Goal: Task Accomplishment & Management: Manage account settings

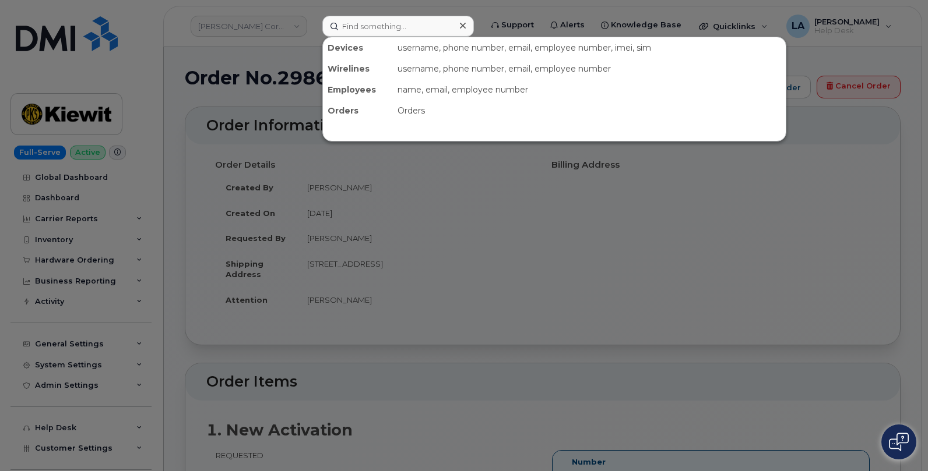
scroll to position [31, 0]
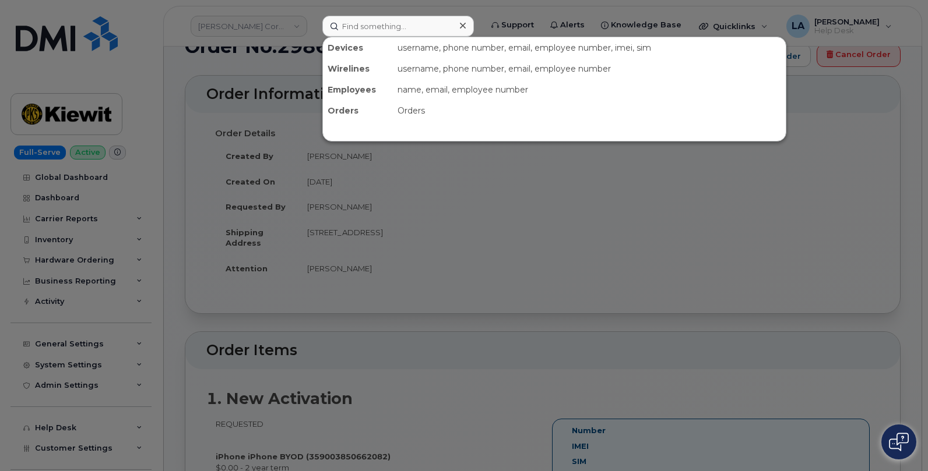
click at [390, 29] on input at bounding box center [398, 26] width 152 height 21
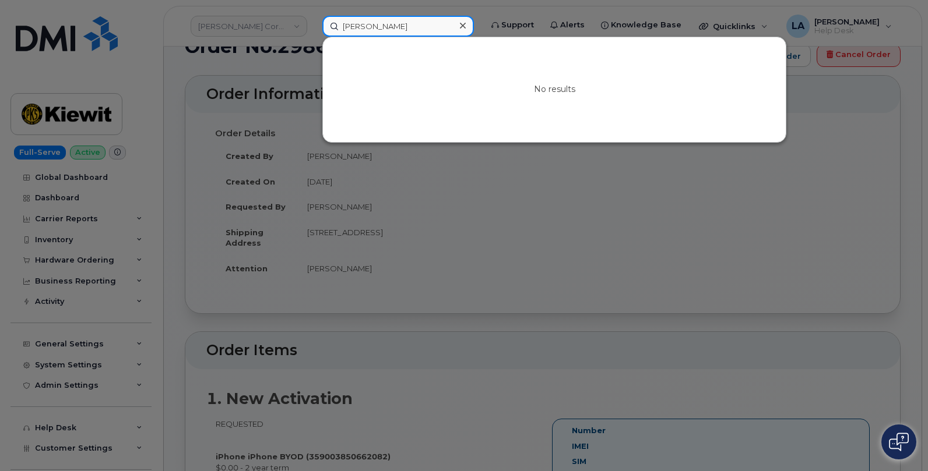
drag, startPoint x: 429, startPoint y: 29, endPoint x: 280, endPoint y: 27, distance: 148.6
click at [313, 27] on div "Nina Worthington No results" at bounding box center [398, 26] width 170 height 21
paste input "8053776887"
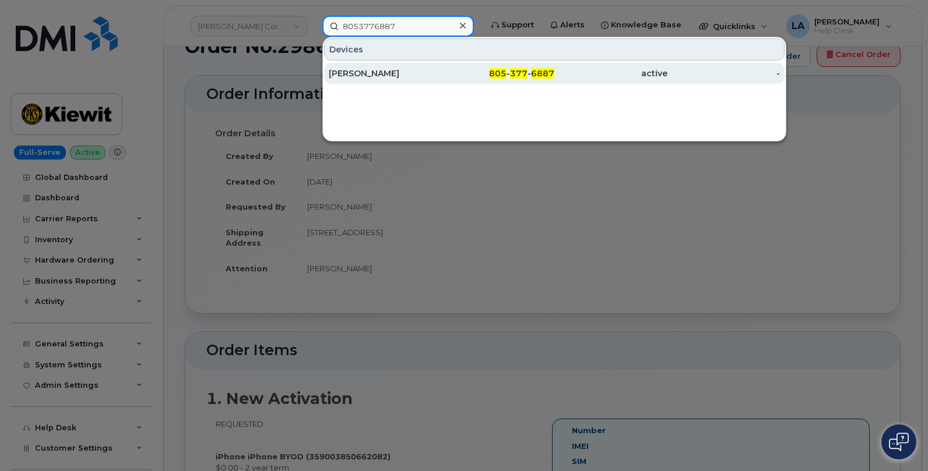
type input "8053776887"
click at [351, 75] on div "Nina Worthington" at bounding box center [385, 74] width 113 height 12
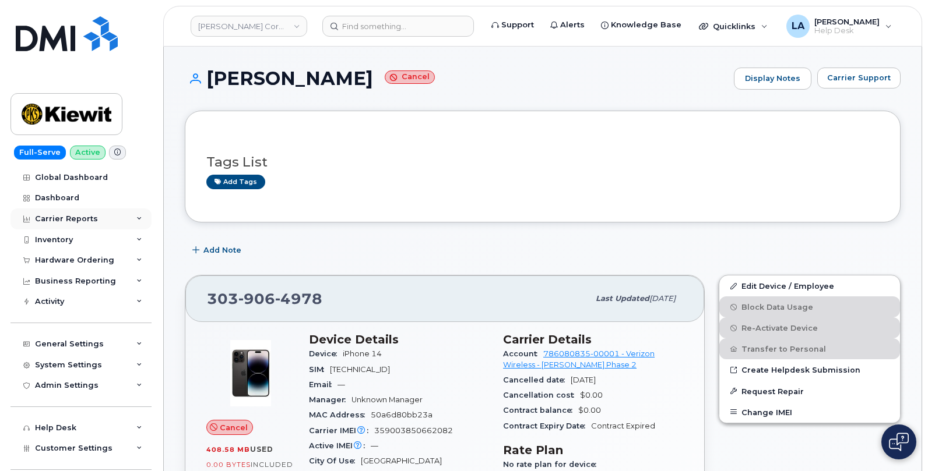
scroll to position [1279, 0]
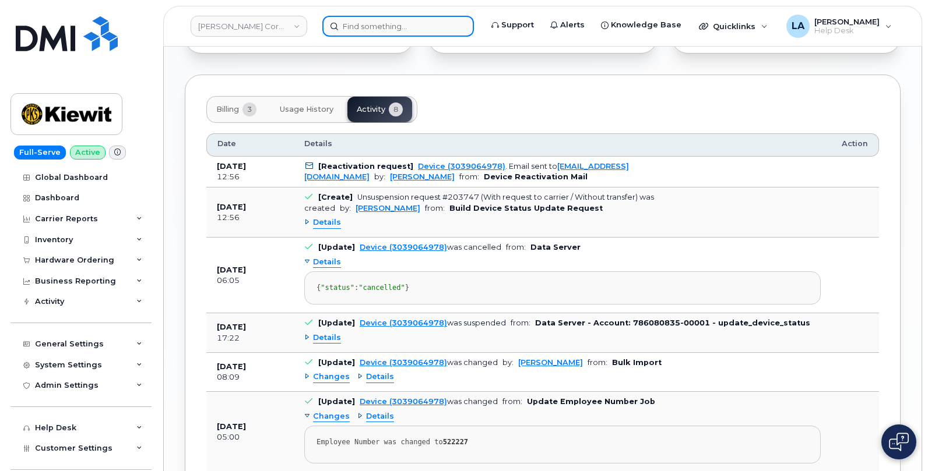
click at [374, 27] on input at bounding box center [398, 26] width 152 height 21
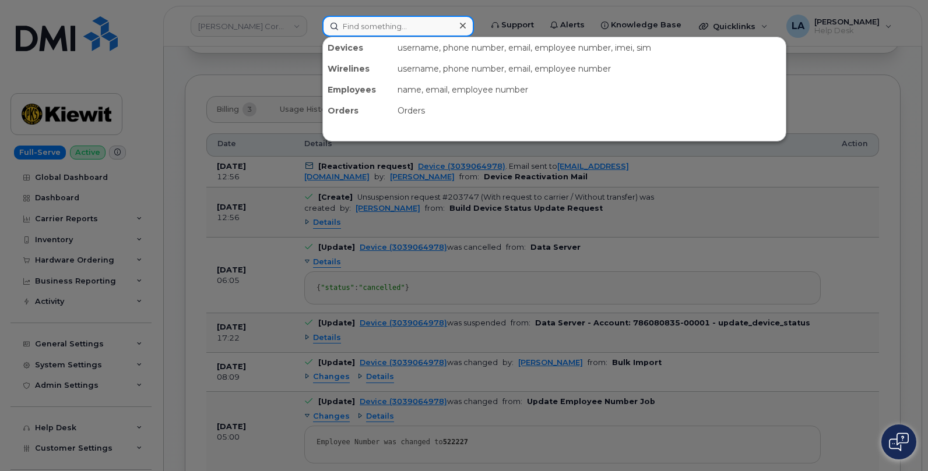
paste input "805-377-6887"
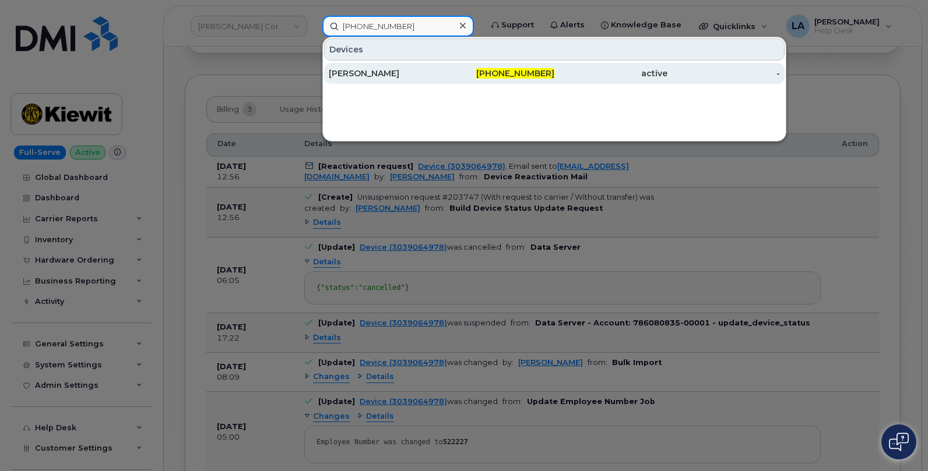
type input "805-377-6887"
click at [362, 76] on div "[PERSON_NAME]" at bounding box center [385, 74] width 113 height 12
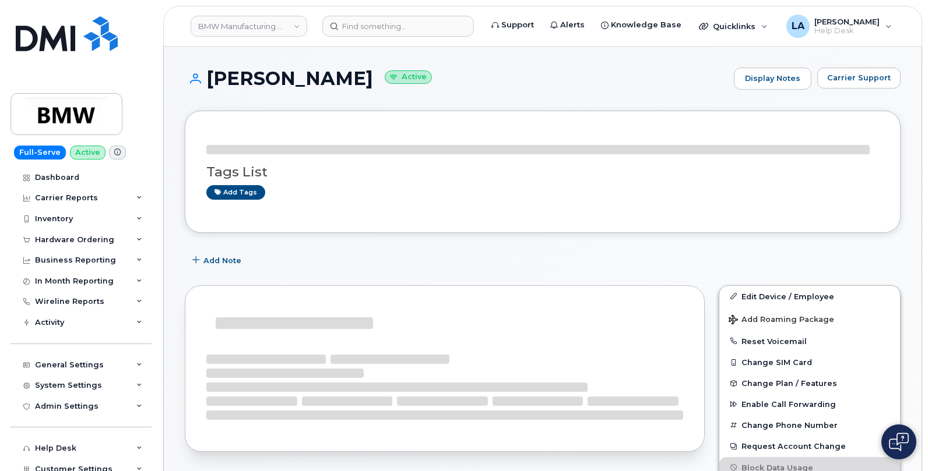
drag, startPoint x: 926, startPoint y: 111, endPoint x: 928, endPoint y: 119, distance: 7.8
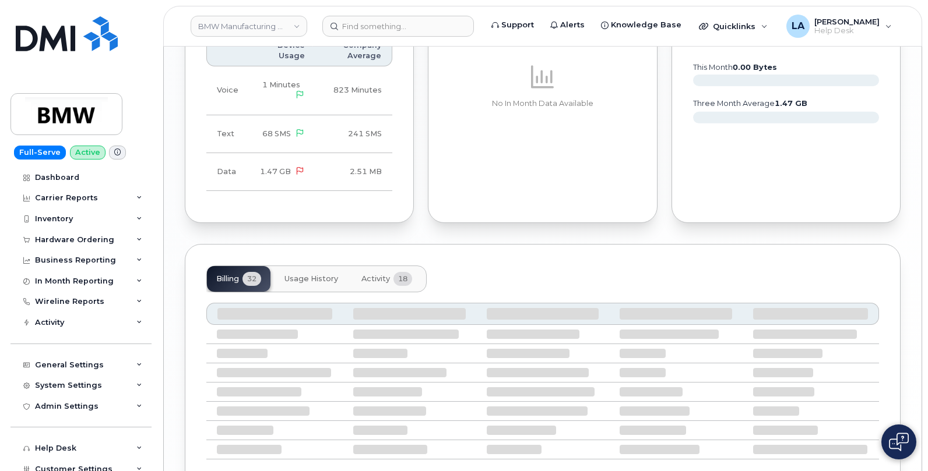
scroll to position [1331, 0]
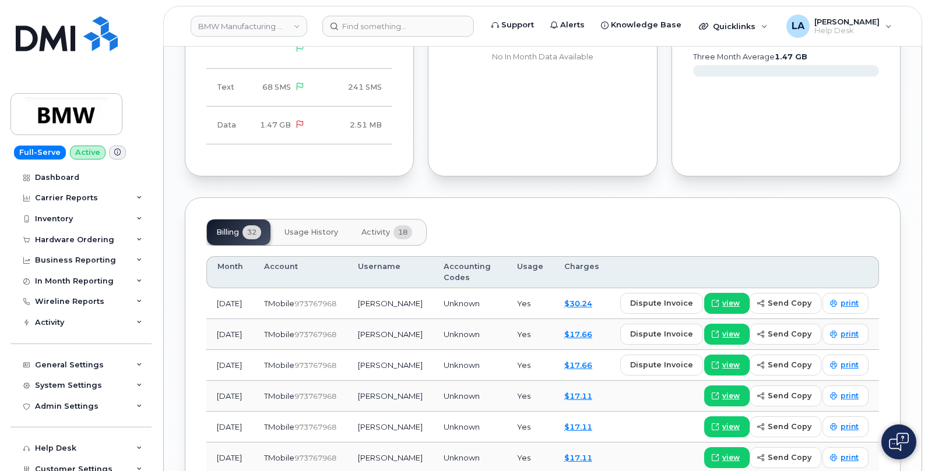
click at [312, 228] on span "Usage History" at bounding box center [311, 232] width 54 height 9
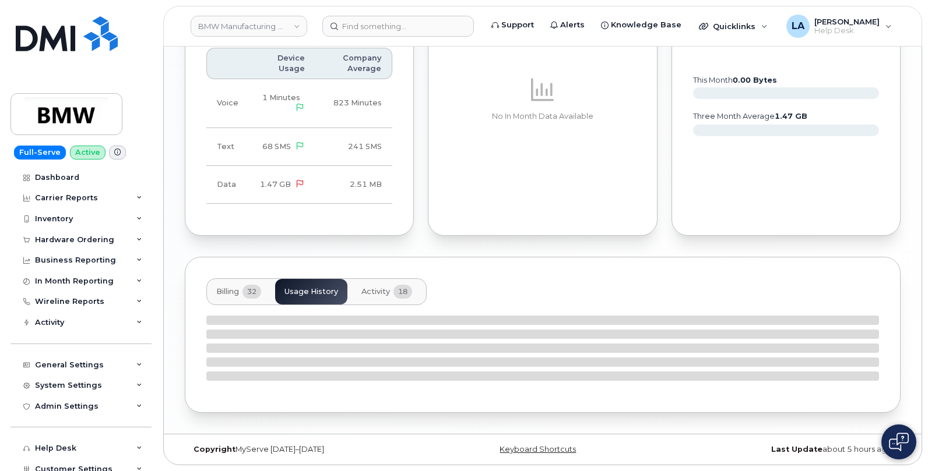
scroll to position [1239, 0]
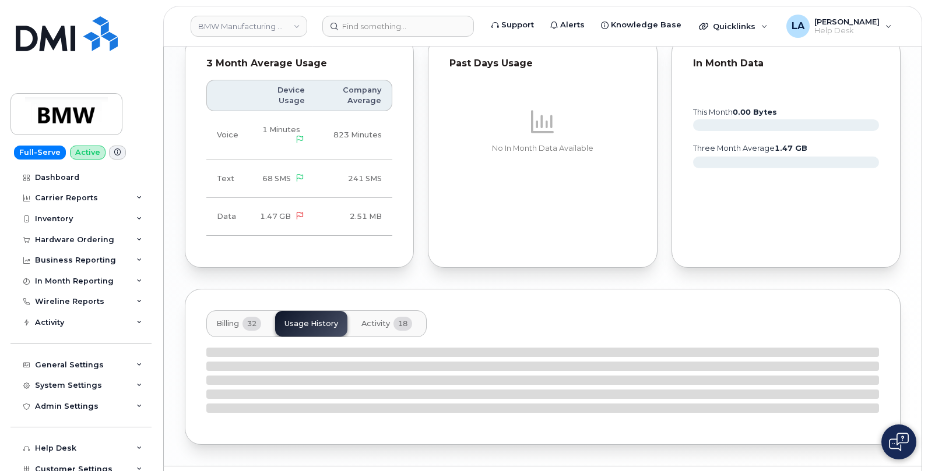
click at [377, 319] on span "Activity" at bounding box center [375, 323] width 29 height 9
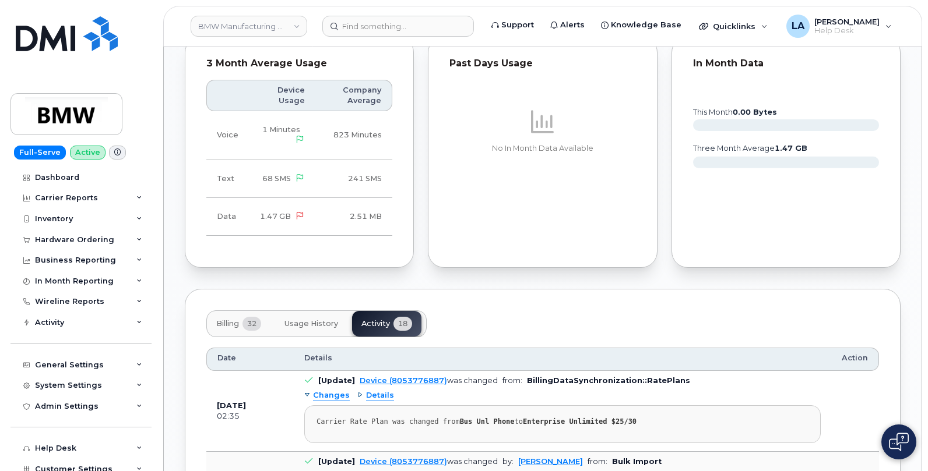
click at [295, 319] on span "Usage History" at bounding box center [311, 323] width 54 height 9
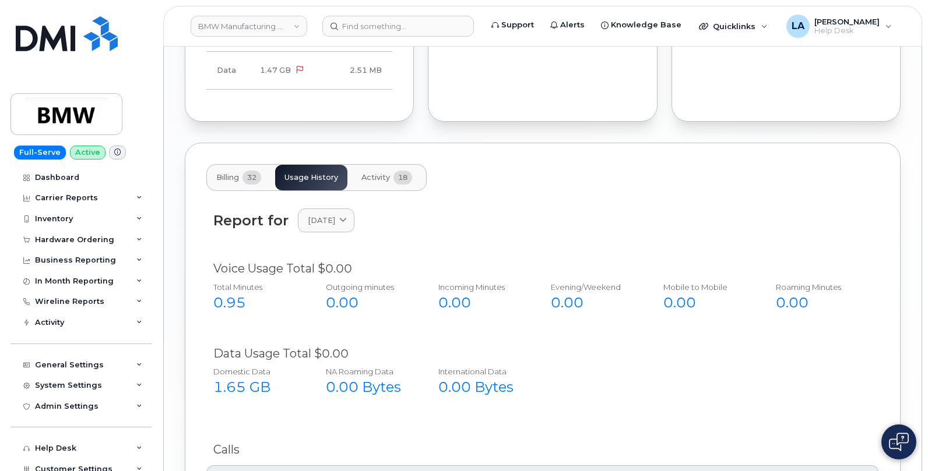
scroll to position [1391, 0]
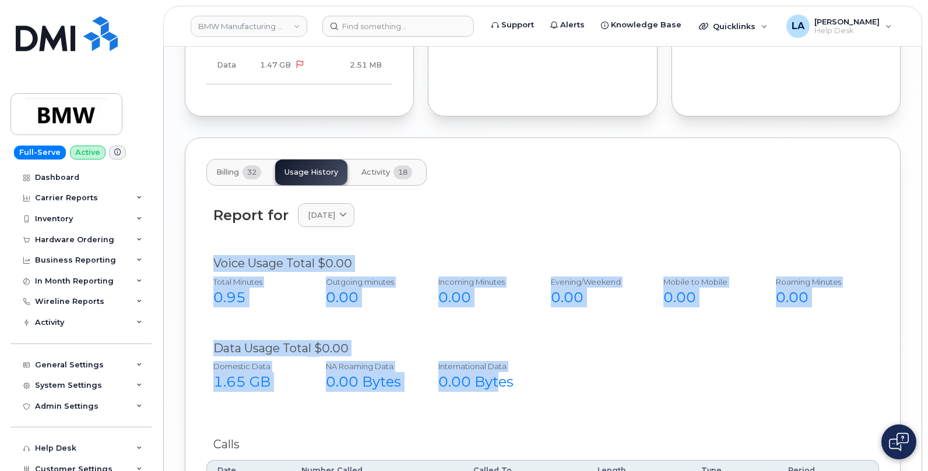
drag, startPoint x: 499, startPoint y: 366, endPoint x: 204, endPoint y: 224, distance: 327.4
click at [204, 224] on div "Billing 32 Usage History Activity 18 Report for August 2025 2025 August July Ju…" at bounding box center [543, 340] width 716 height 405
copy div "Voice Usage Total $0.00 Total Minutes 0.95 Outgoing minutes 0.00 Incoming Minut…"
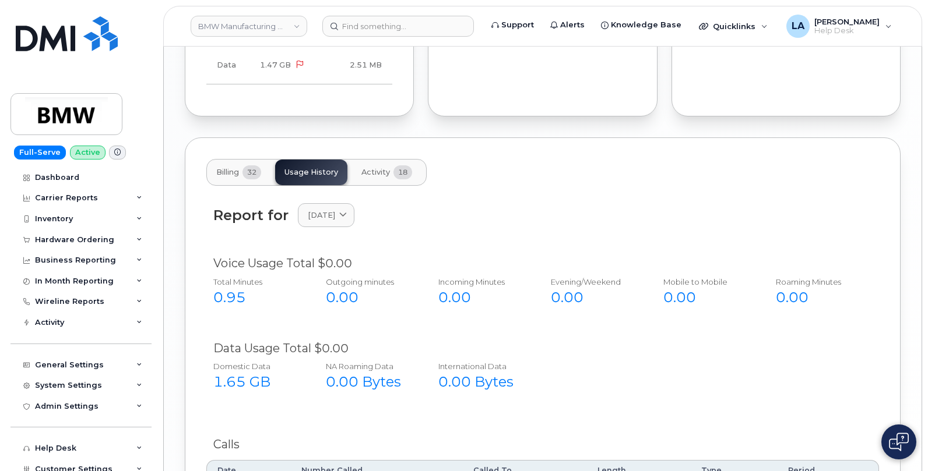
click at [513, 159] on div "Billing 32 Usage History Activity 18" at bounding box center [542, 172] width 672 height 27
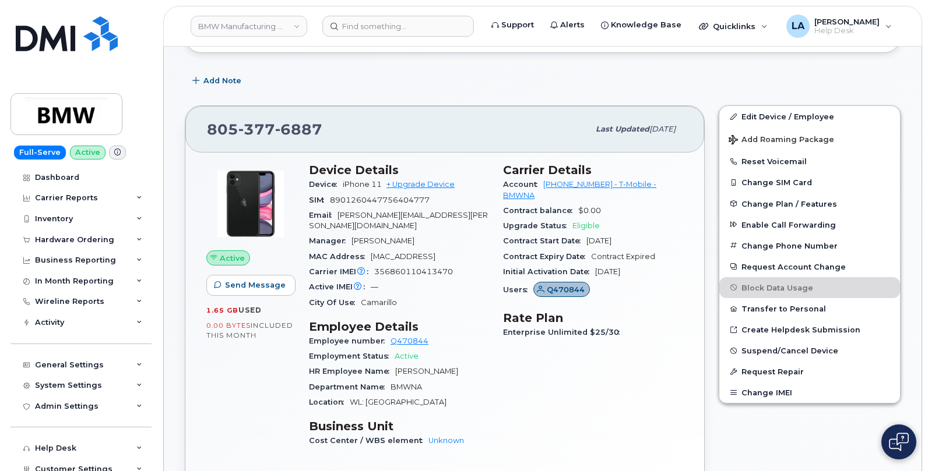
scroll to position [165, 0]
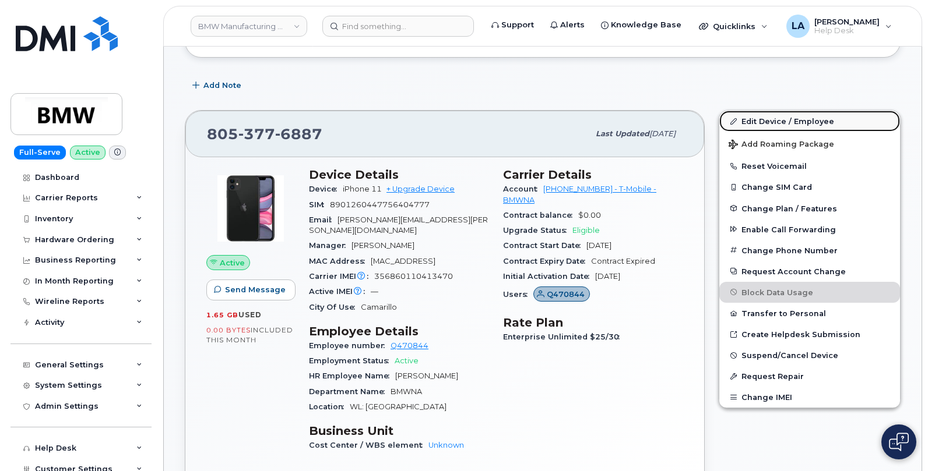
click at [795, 122] on link "Edit Device / Employee" at bounding box center [809, 121] width 181 height 21
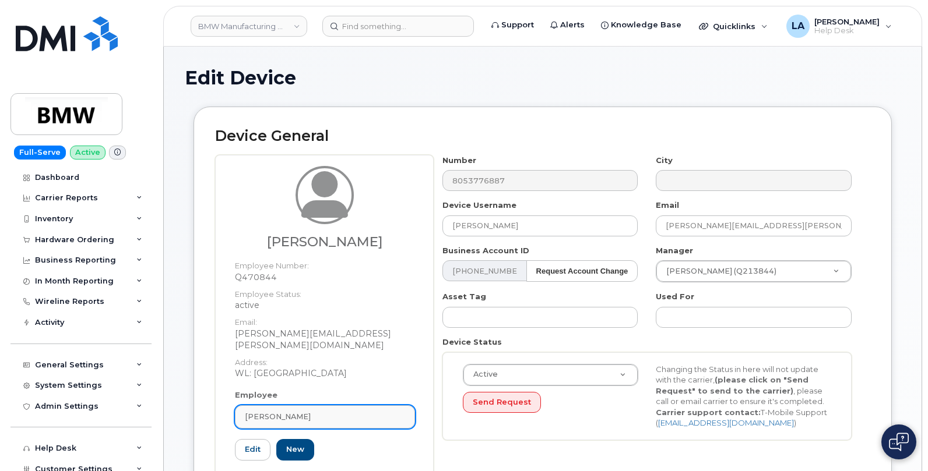
click at [311, 411] on div "[PERSON_NAME]" at bounding box center [325, 416] width 160 height 11
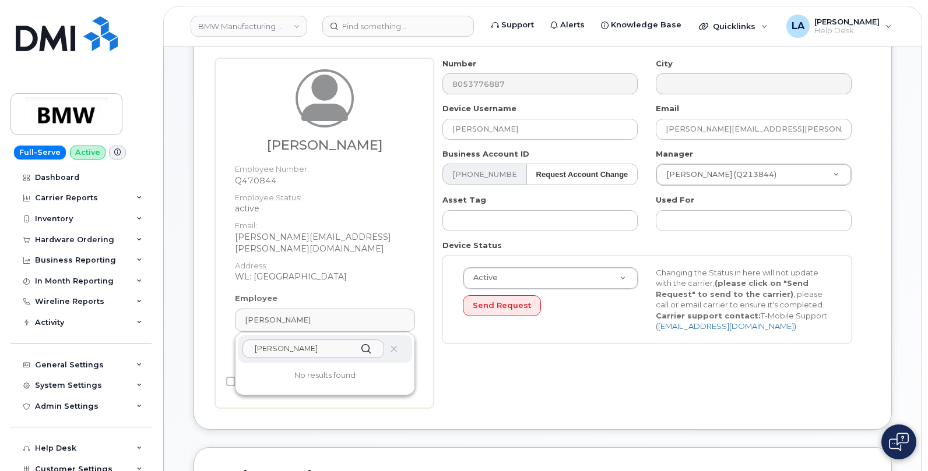
scroll to position [97, 0]
type input "Nina Wor"
click at [464, 373] on div "Number 8053776887 City Device Username Nina Clark Email nina.clark@bmwna.com Bu…" at bounding box center [652, 233] width 436 height 350
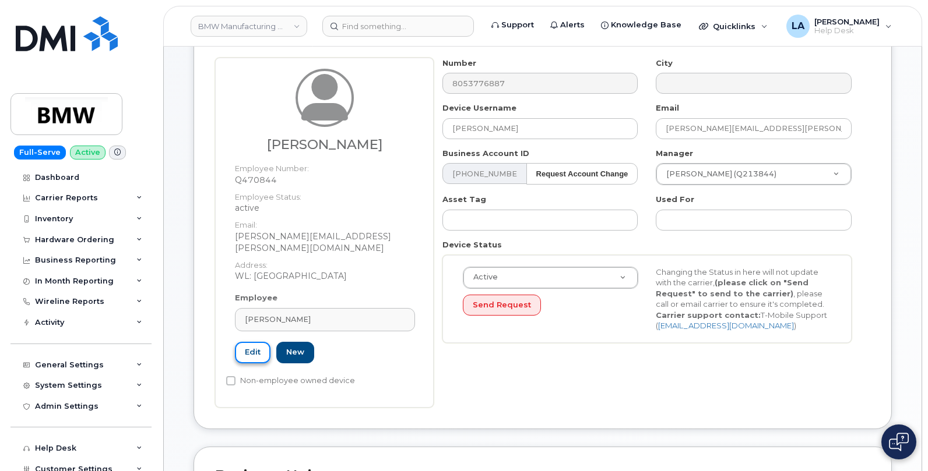
click at [249, 347] on link "Edit" at bounding box center [253, 353] width 36 height 22
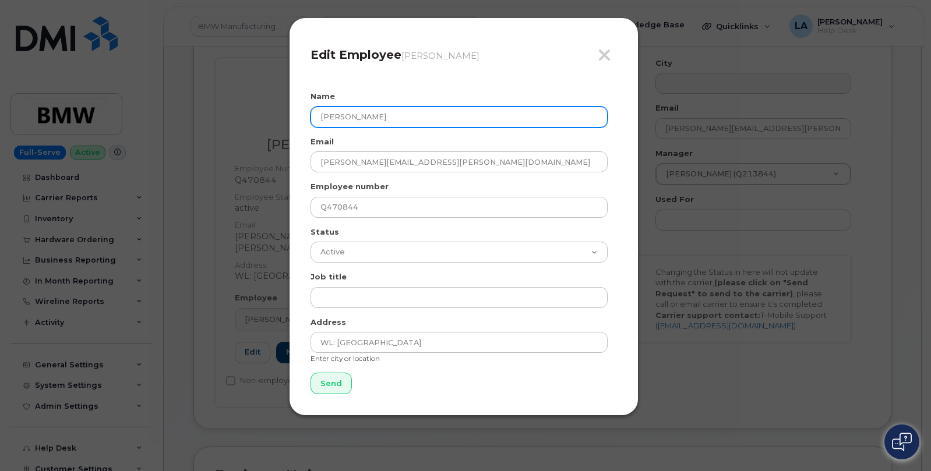
click at [399, 116] on input "[PERSON_NAME]" at bounding box center [459, 117] width 297 height 21
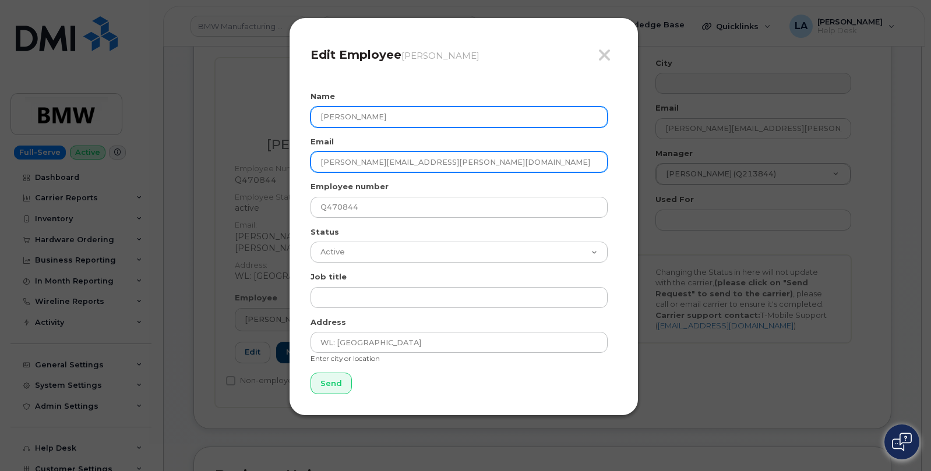
type input "[PERSON_NAME]"
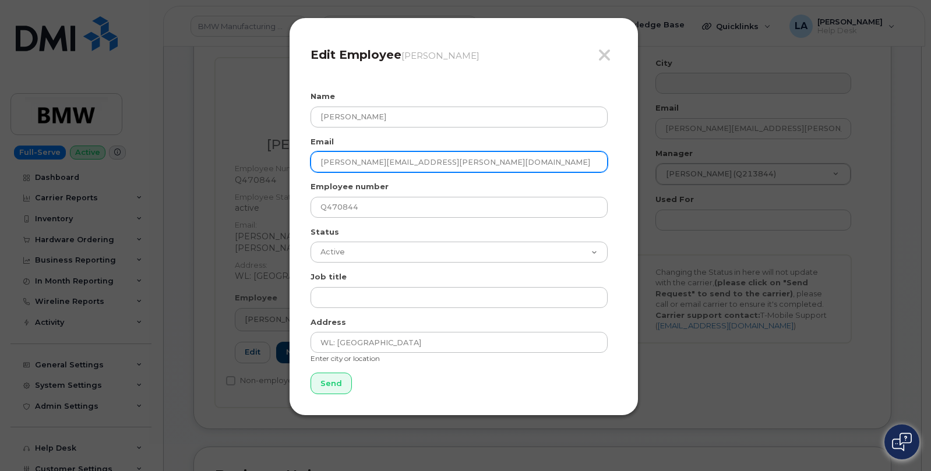
click at [349, 161] on input "nina.clark@bmwna.com" at bounding box center [459, 162] width 297 height 21
type input "[EMAIL_ADDRESS][DOMAIN_NAME]"
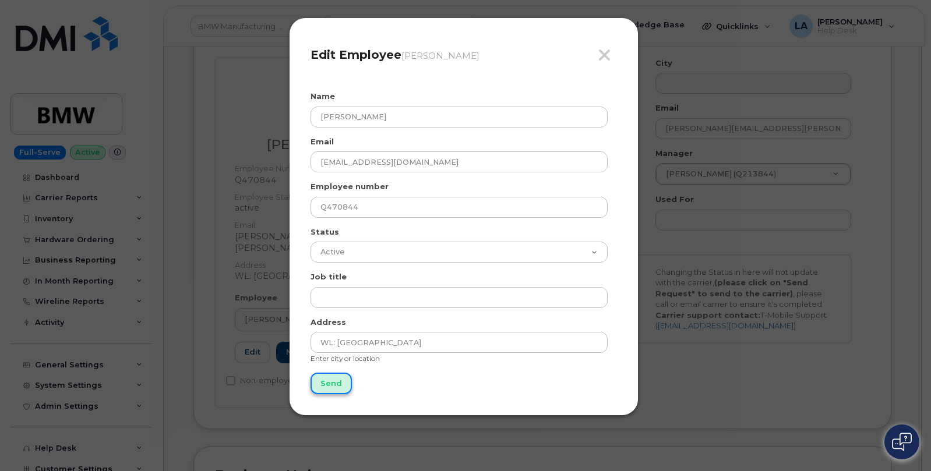
click at [320, 378] on input "Send" at bounding box center [331, 384] width 41 height 22
type input "Send"
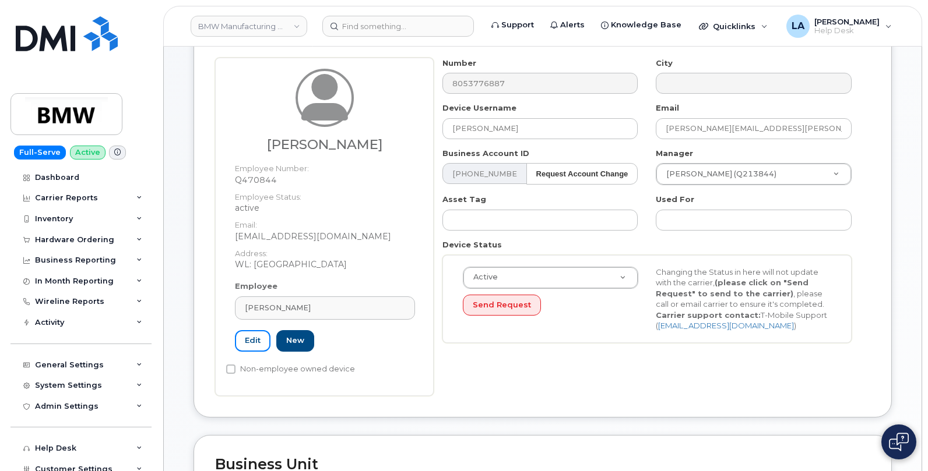
scroll to position [108, 0]
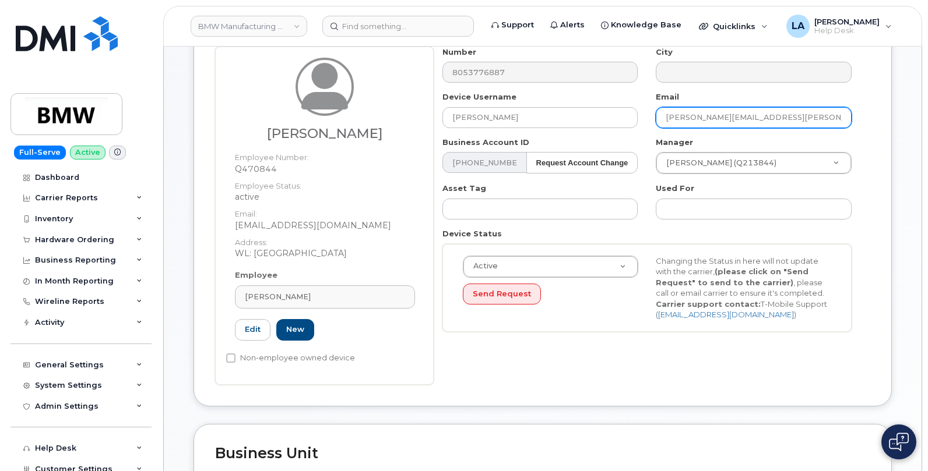
click at [695, 118] on input "nina.clark@bmwna.com" at bounding box center [754, 117] width 196 height 21
type input "[EMAIL_ADDRESS][DOMAIN_NAME]"
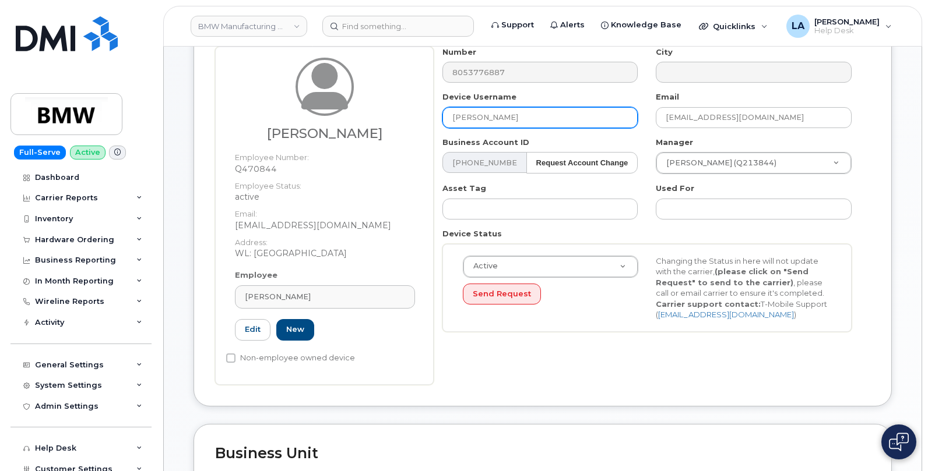
click at [483, 116] on input "[PERSON_NAME]" at bounding box center [540, 117] width 196 height 21
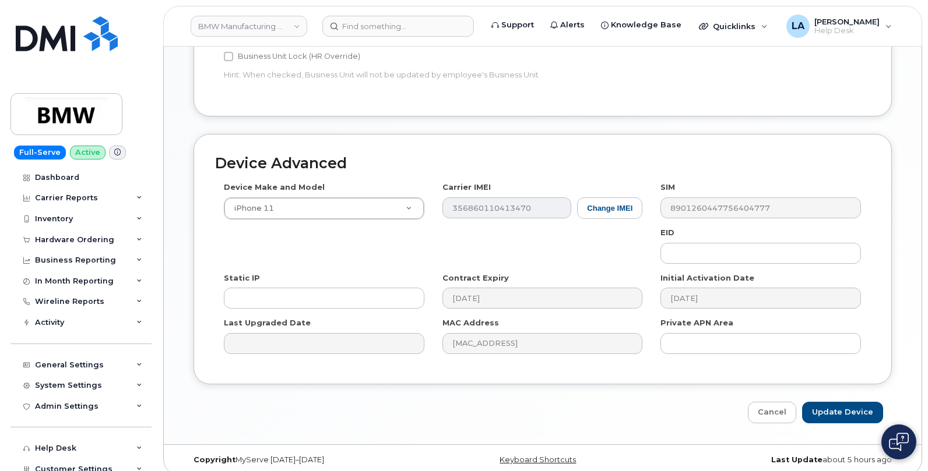
scroll to position [610, 0]
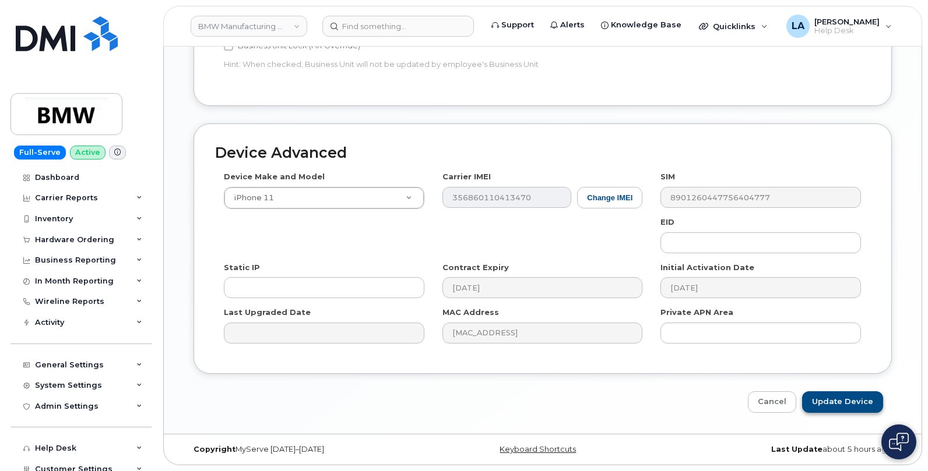
type input "[PERSON_NAME]"
click at [847, 401] on input "Update Device" at bounding box center [842, 403] width 81 height 22
type input "Saving..."
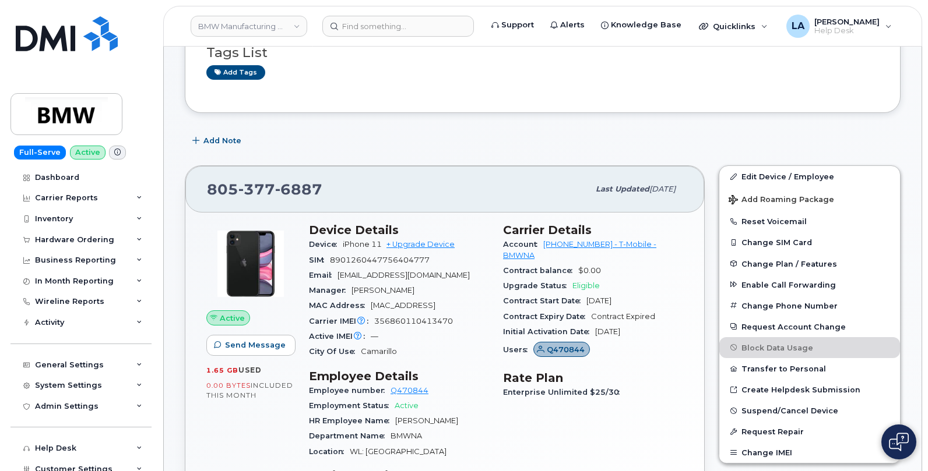
scroll to position [220, 0]
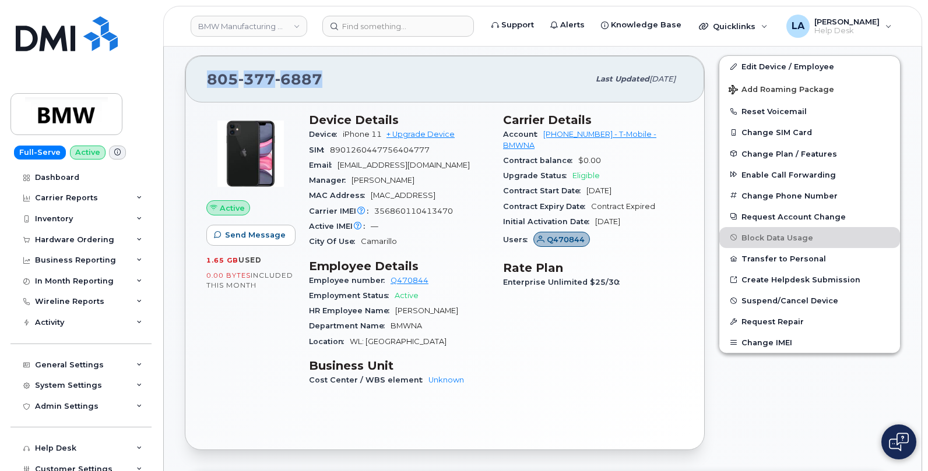
drag, startPoint x: 336, startPoint y: 74, endPoint x: 202, endPoint y: 78, distance: 134.1
click at [202, 78] on div "805 377 6887 Last updated Aug 21, 2025" at bounding box center [444, 79] width 519 height 47
copy span "805 377 6887"
